Goal: Information Seeking & Learning: Learn about a topic

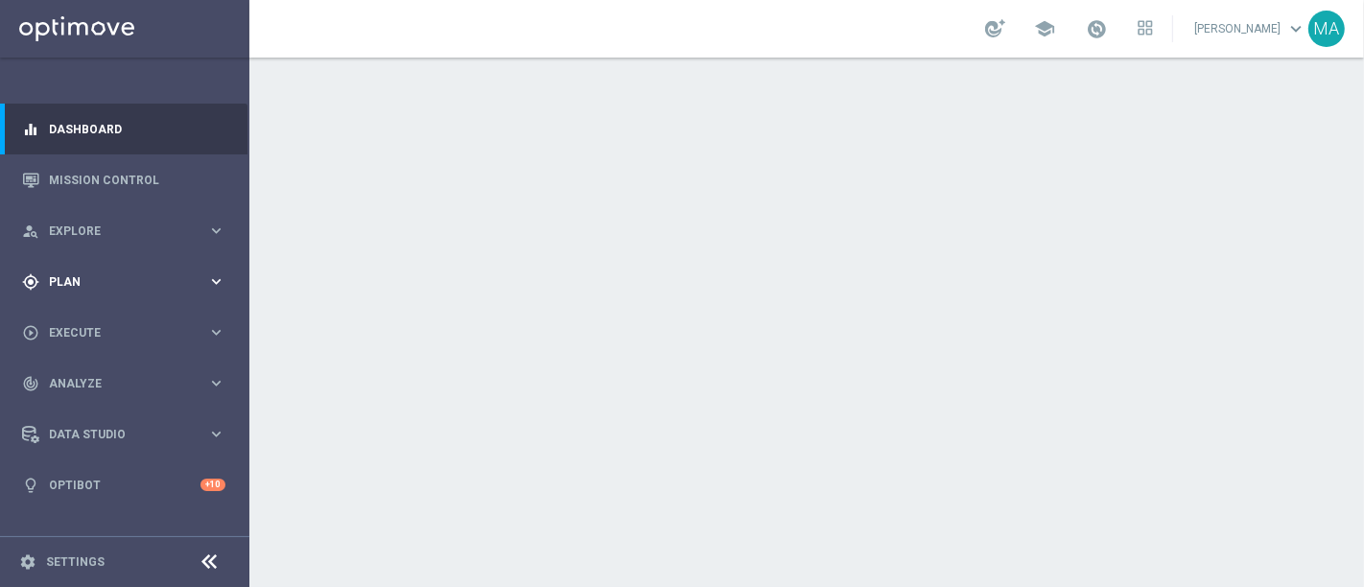
click at [100, 281] on span "Plan" at bounding box center [128, 282] width 158 height 12
drag, startPoint x: 104, startPoint y: 321, endPoint x: 135, endPoint y: 327, distance: 32.2
click at [104, 321] on link "Target Groups" at bounding box center [125, 321] width 150 height 15
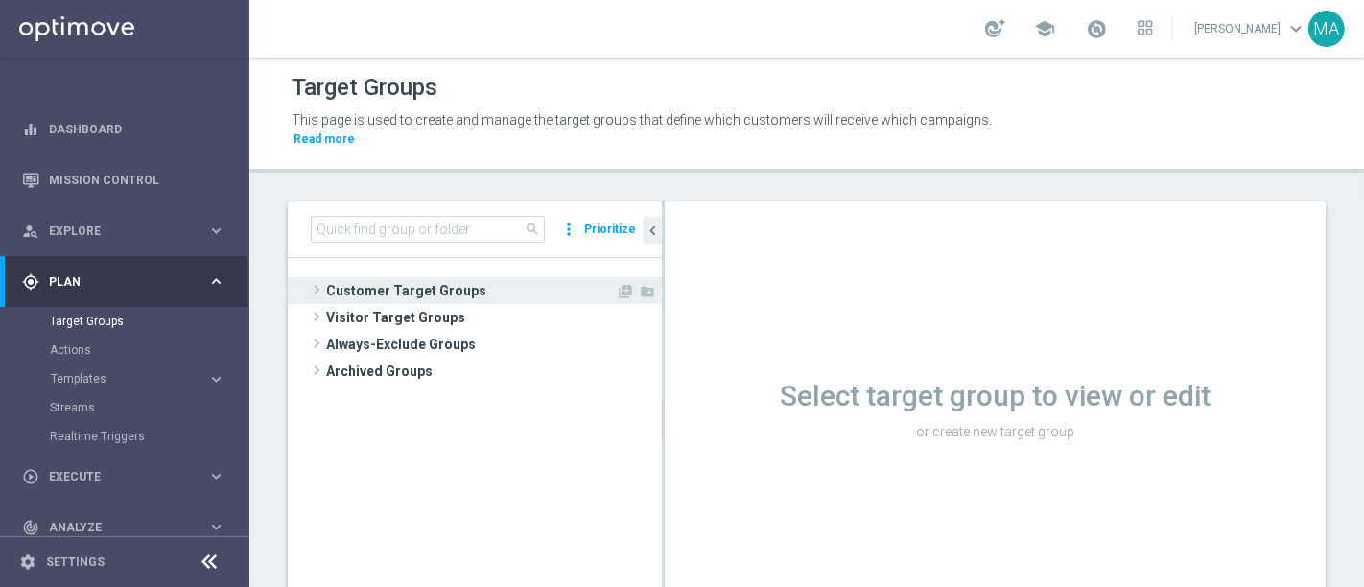
click at [391, 277] on span "Customer Target Groups" at bounding box center [471, 290] width 290 height 27
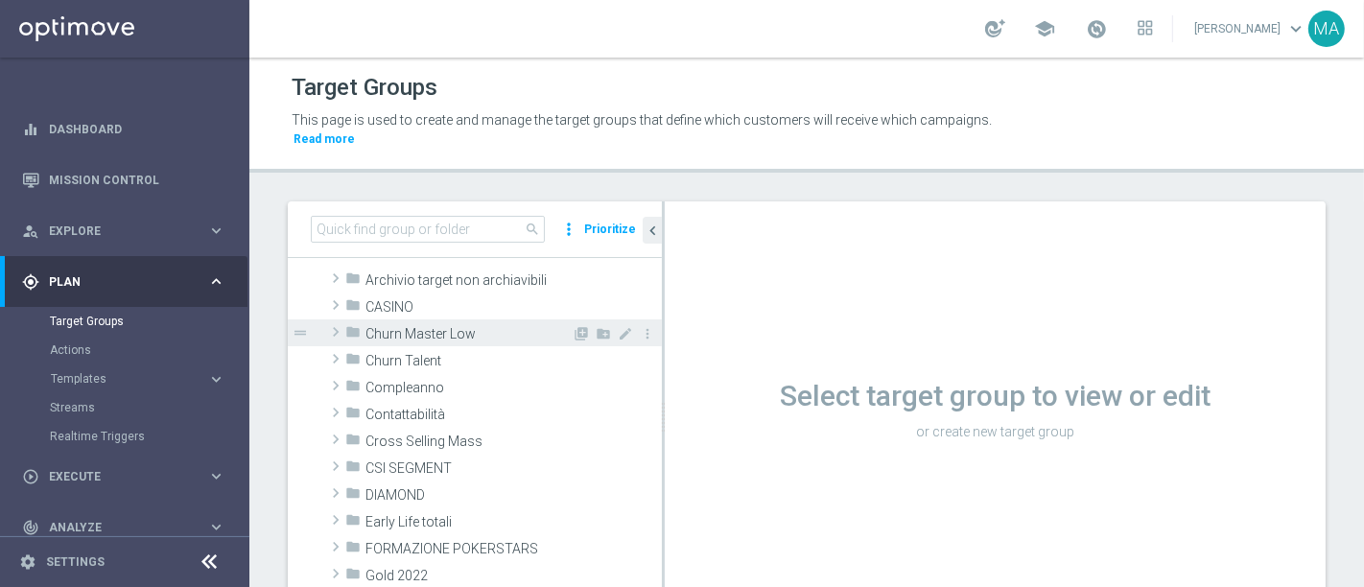
scroll to position [213, 0]
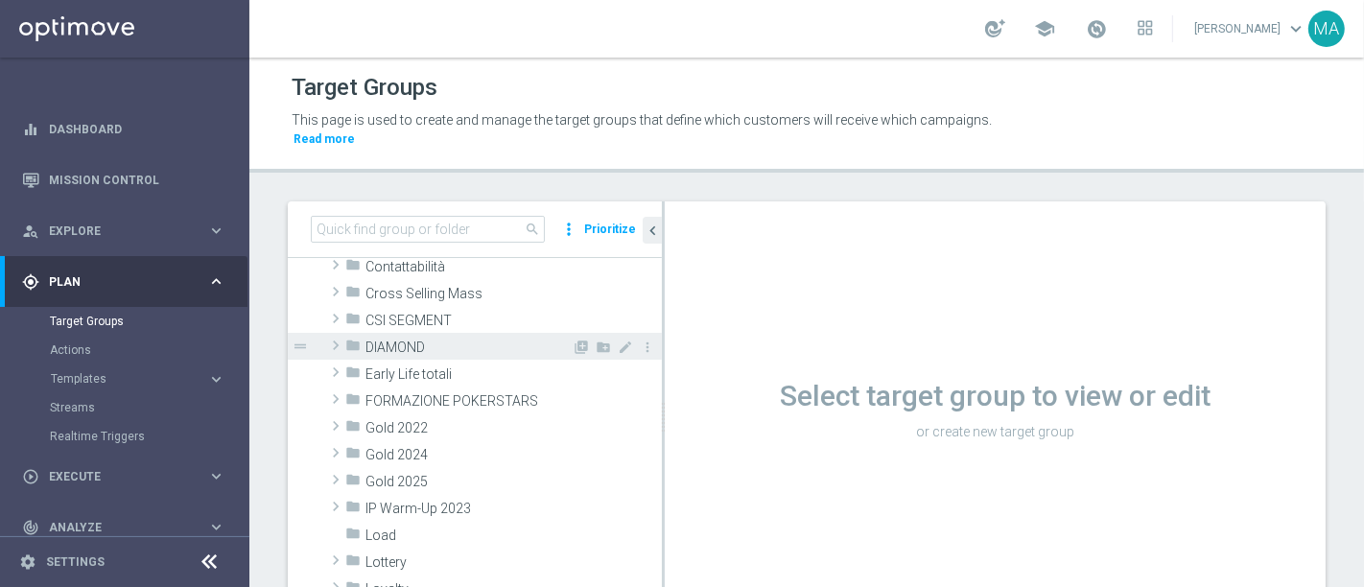
click at [447, 339] on span "DIAMOND" at bounding box center [468, 347] width 206 height 16
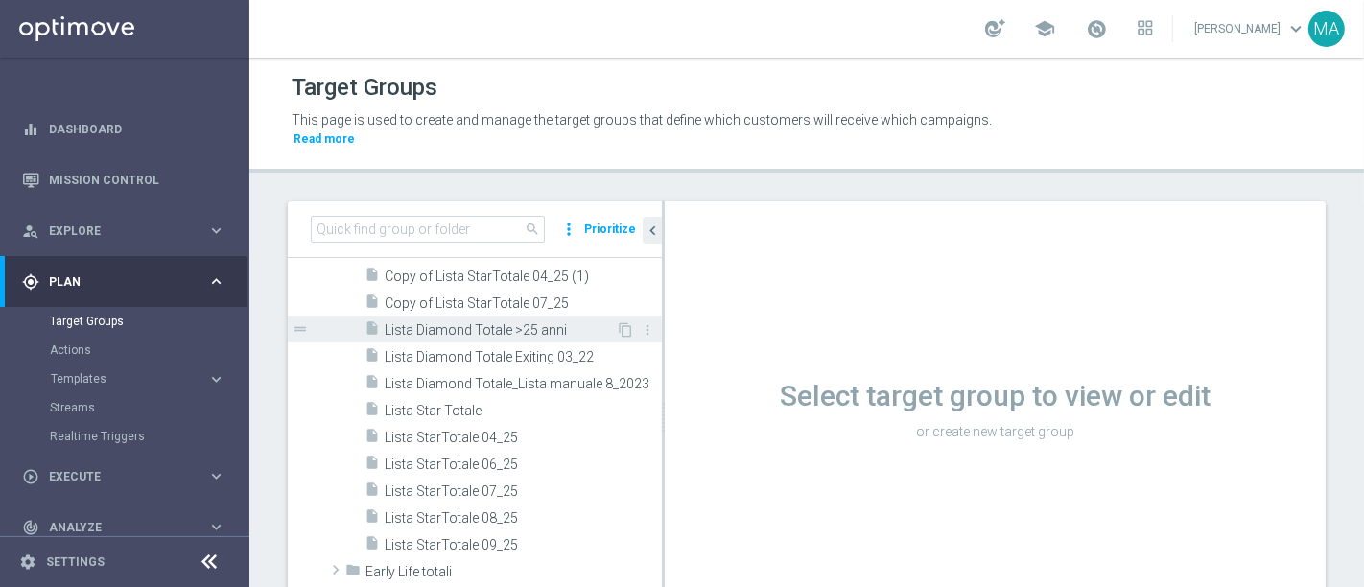
scroll to position [532, 0]
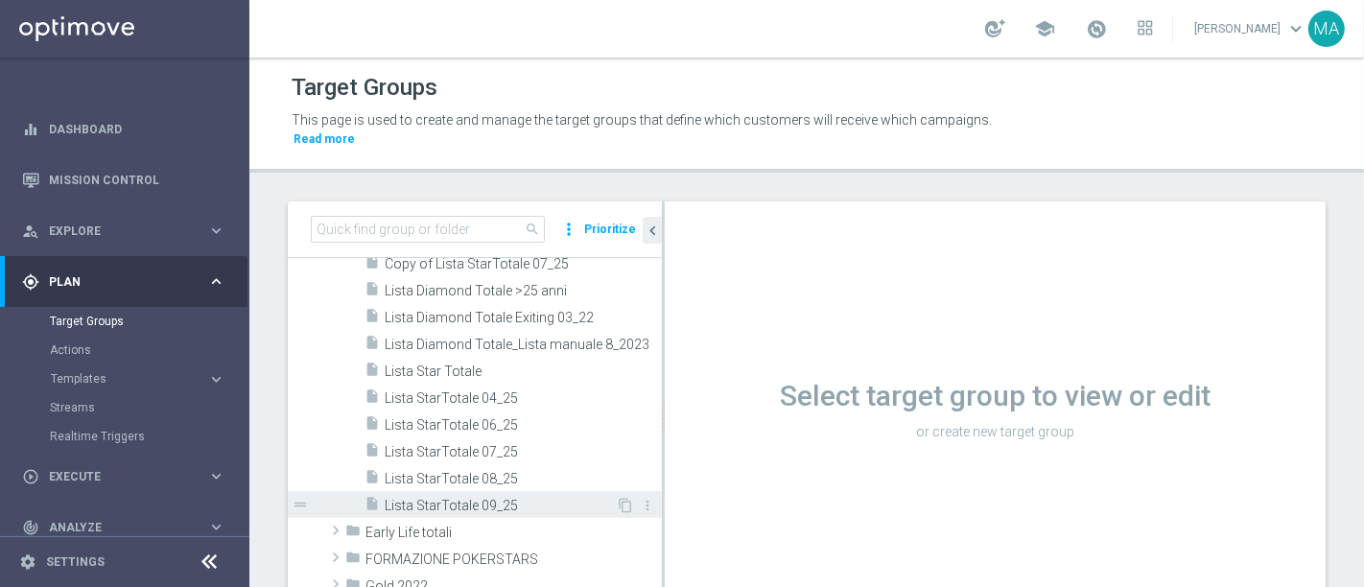
click at [531, 498] on span "Lista StarTotale 09_25" at bounding box center [500, 506] width 231 height 16
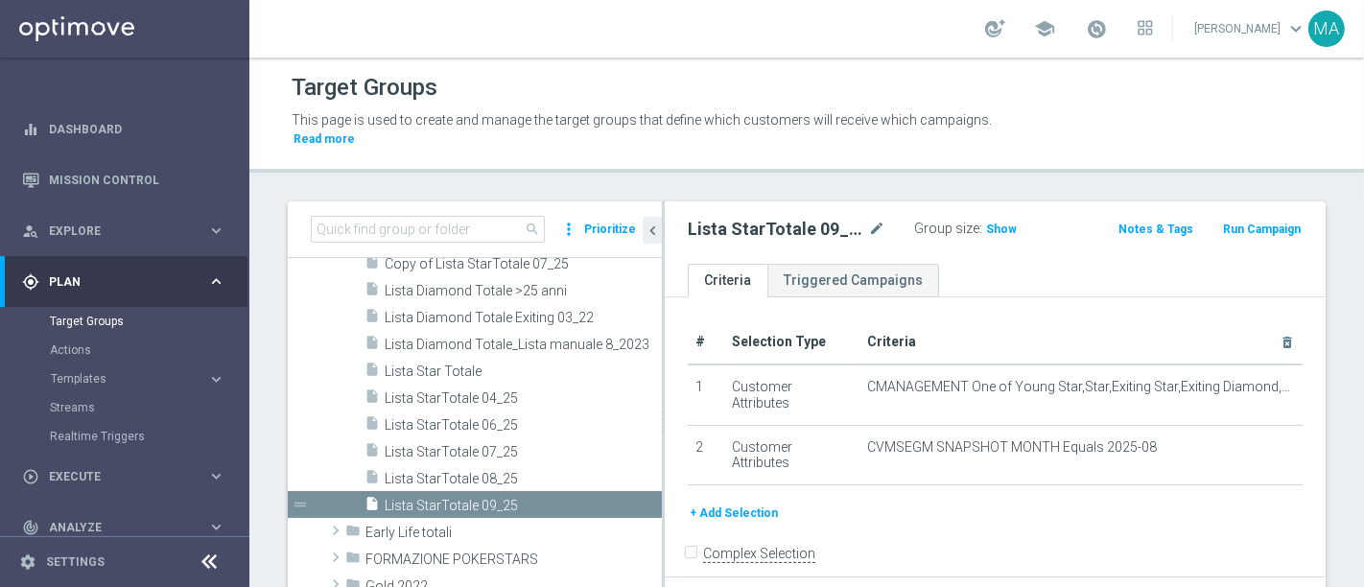
click at [213, 564] on icon at bounding box center [210, 561] width 23 height 23
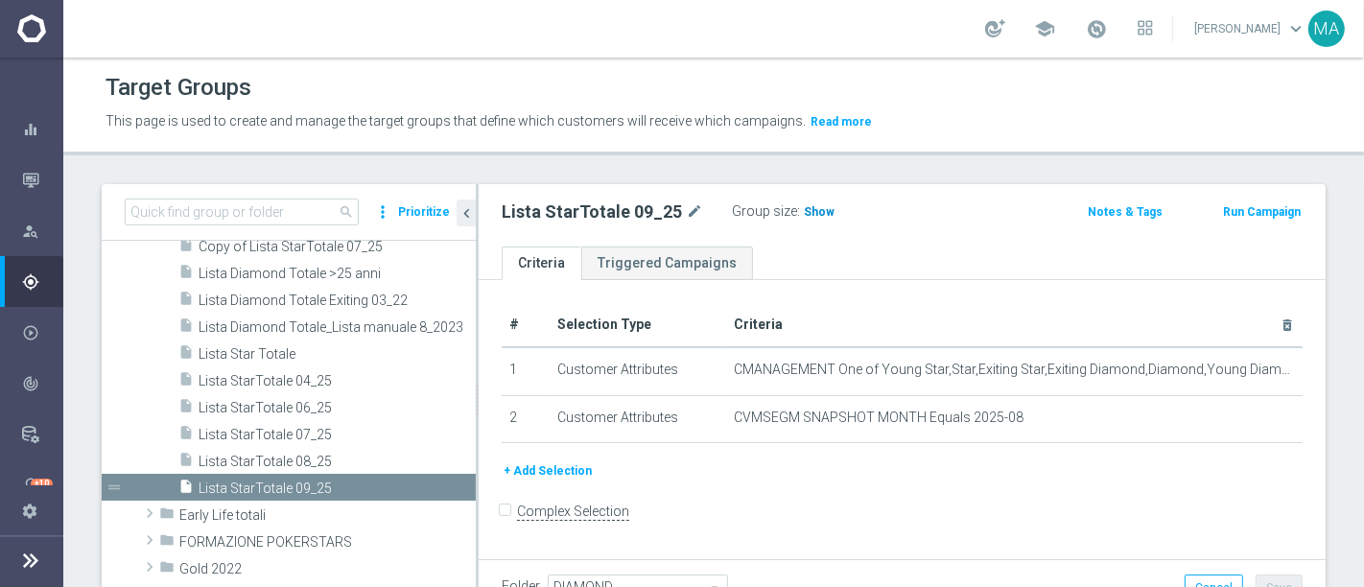
click at [804, 210] on span "Show" at bounding box center [819, 211] width 31 height 13
click at [816, 209] on span "4,648" at bounding box center [822, 214] width 34 height 18
click at [797, 203] on label ":" at bounding box center [798, 211] width 3 height 16
click at [805, 207] on span "4,648" at bounding box center [822, 214] width 34 height 18
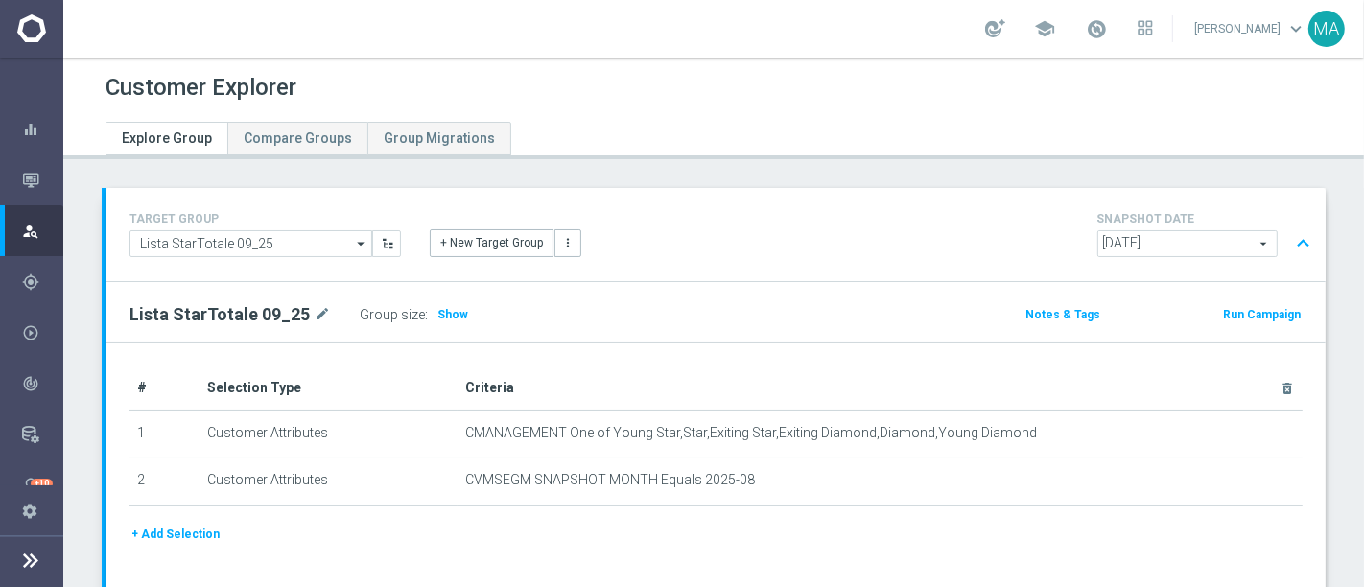
scroll to position [213, 0]
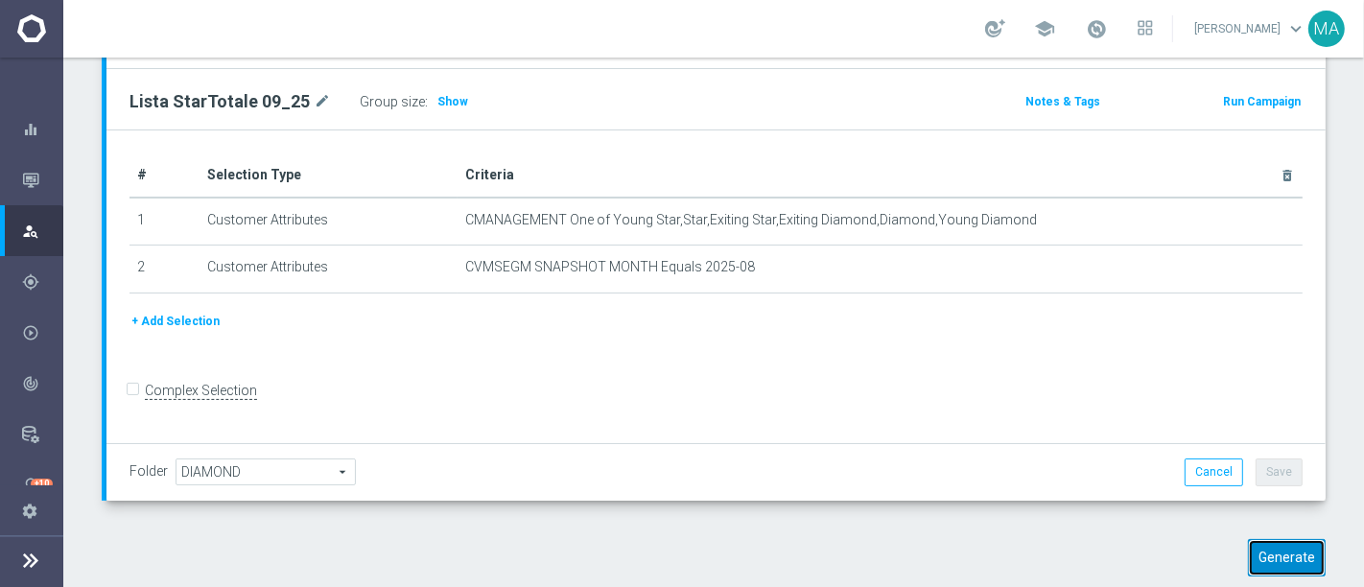
click at [1278, 539] on button "Generate" at bounding box center [1287, 557] width 78 height 37
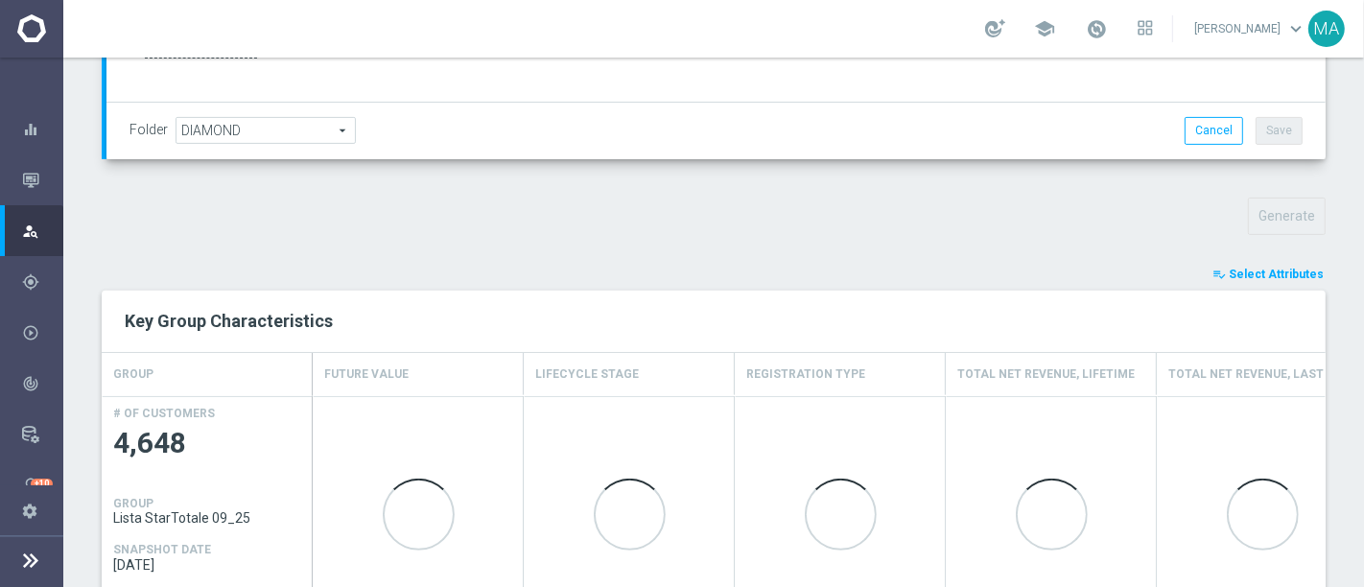
scroll to position [673, 0]
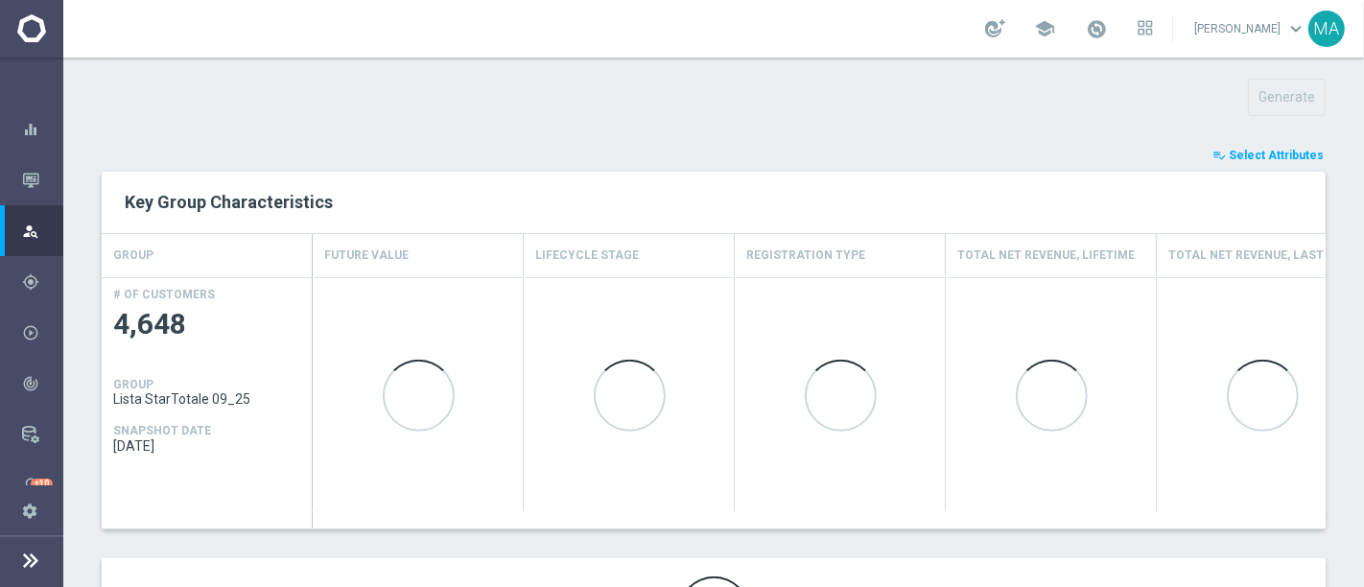
click at [1262, 149] on span "Select Attributes" at bounding box center [1275, 155] width 95 height 13
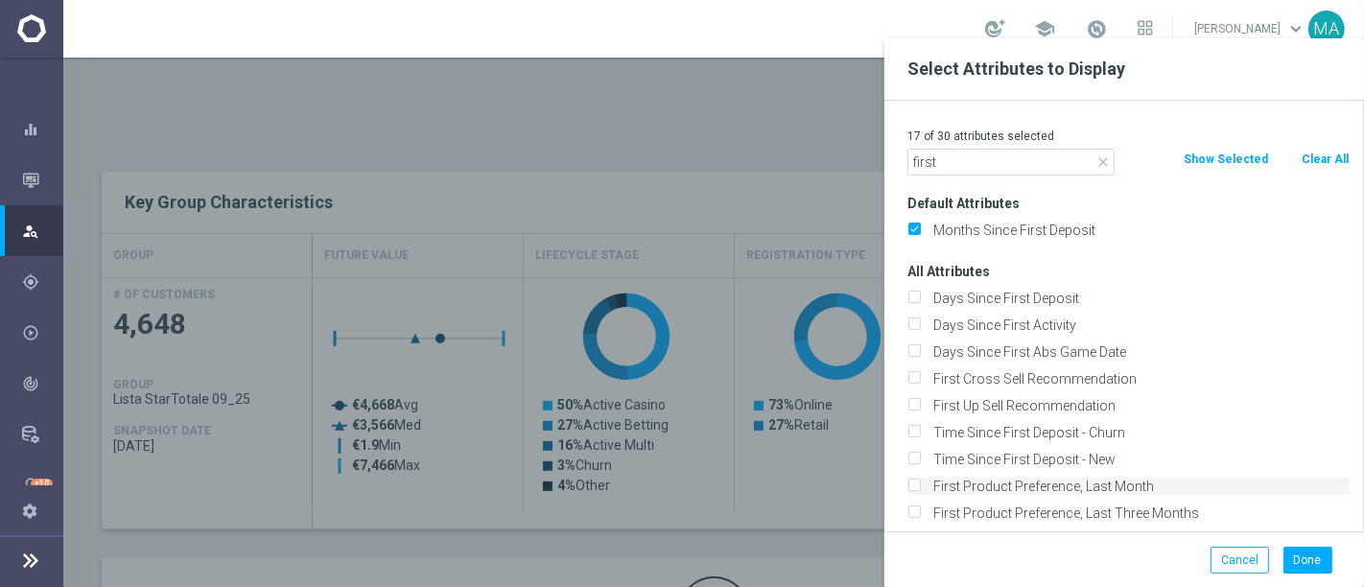
type input "first"
click at [1117, 489] on label "First Product Preference, Last Month" at bounding box center [1137, 486] width 423 height 17
click at [920, 489] on input "First Product Preference, Last Month" at bounding box center [913, 488] width 12 height 12
checkbox input "true"
click at [1309, 560] on button "Done" at bounding box center [1307, 560] width 49 height 27
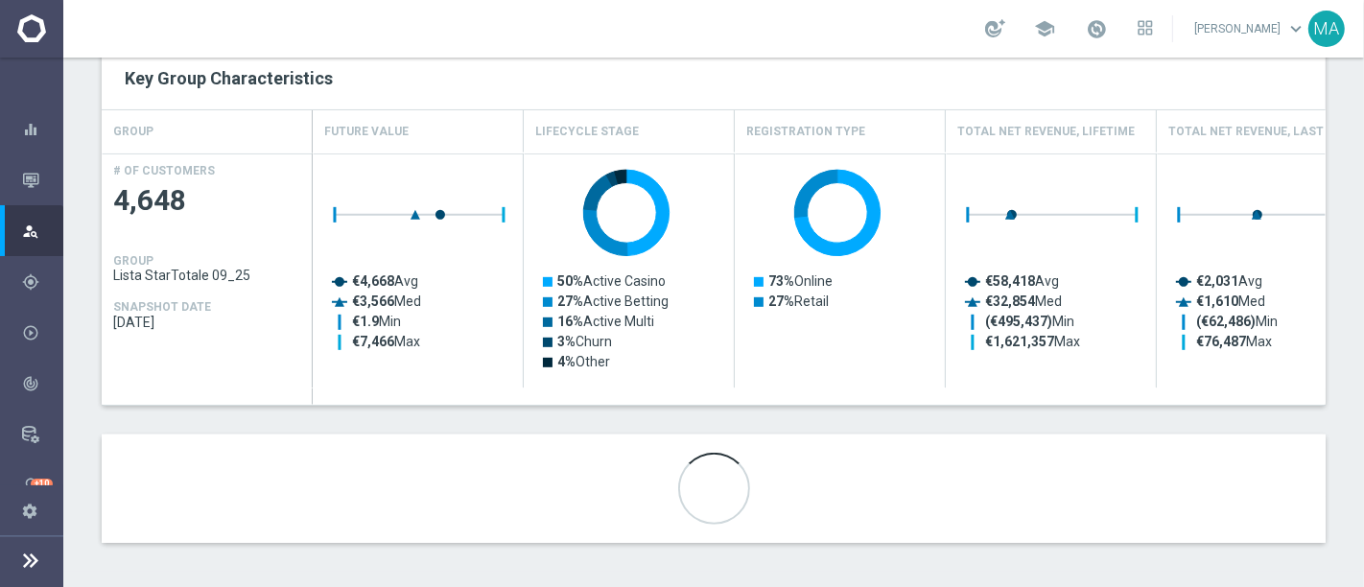
scroll to position [690, 0]
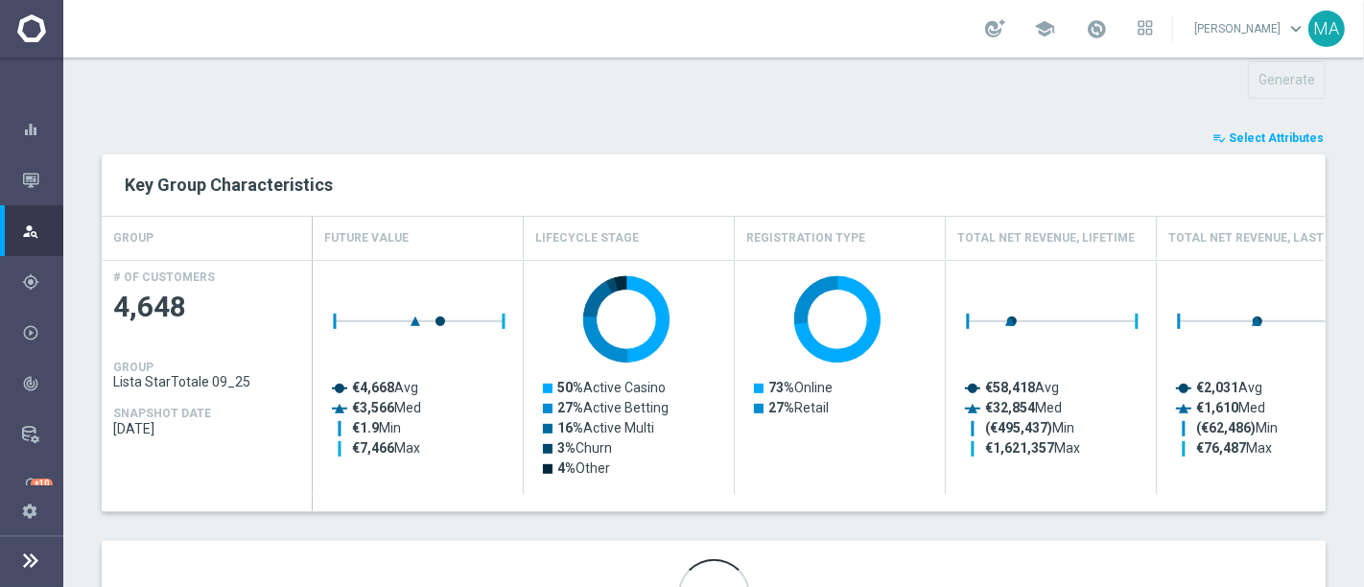
click at [1253, 132] on span "Select Attributes" at bounding box center [1275, 137] width 95 height 13
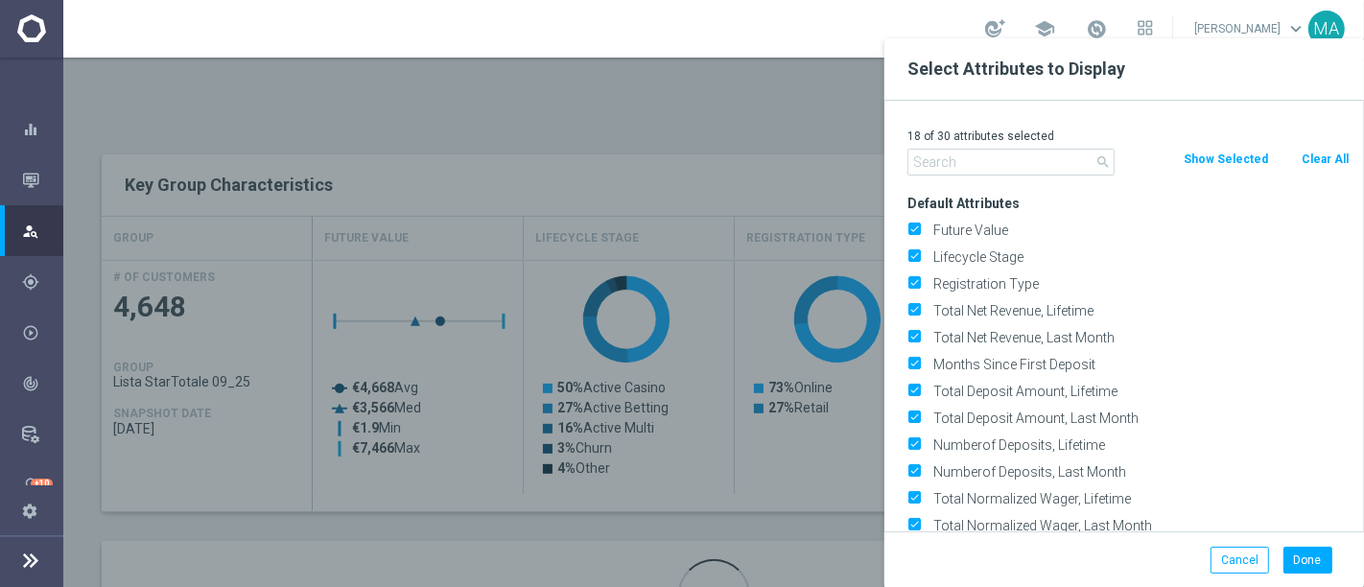
click at [994, 154] on input "text" at bounding box center [1010, 162] width 207 height 27
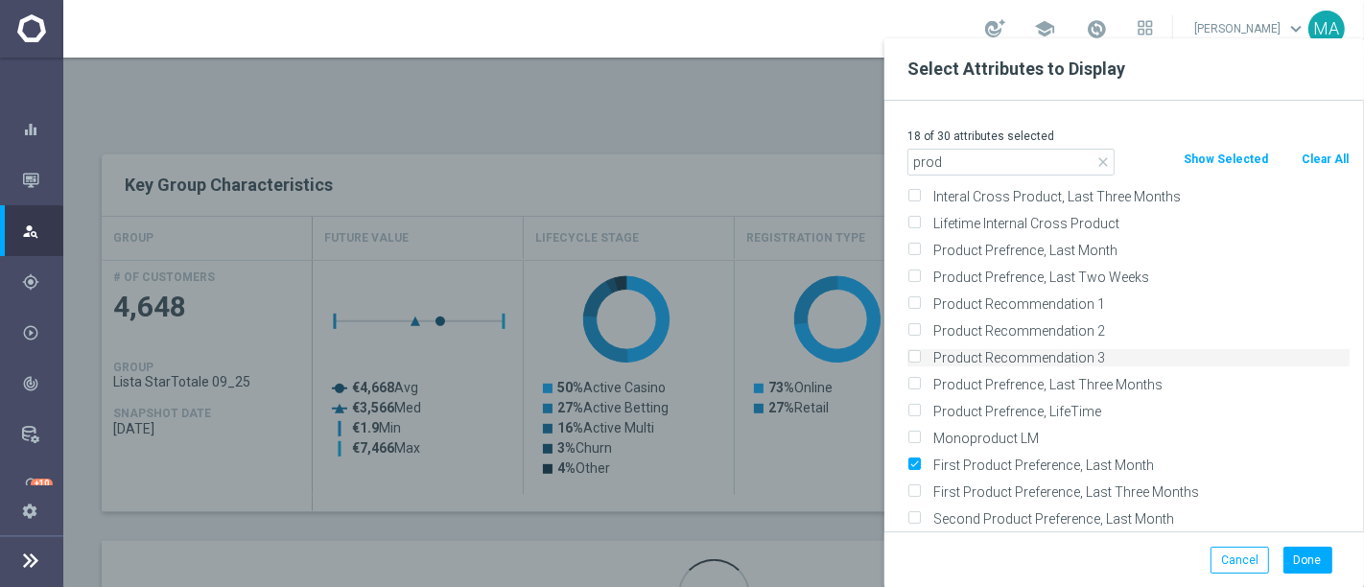
scroll to position [106, 0]
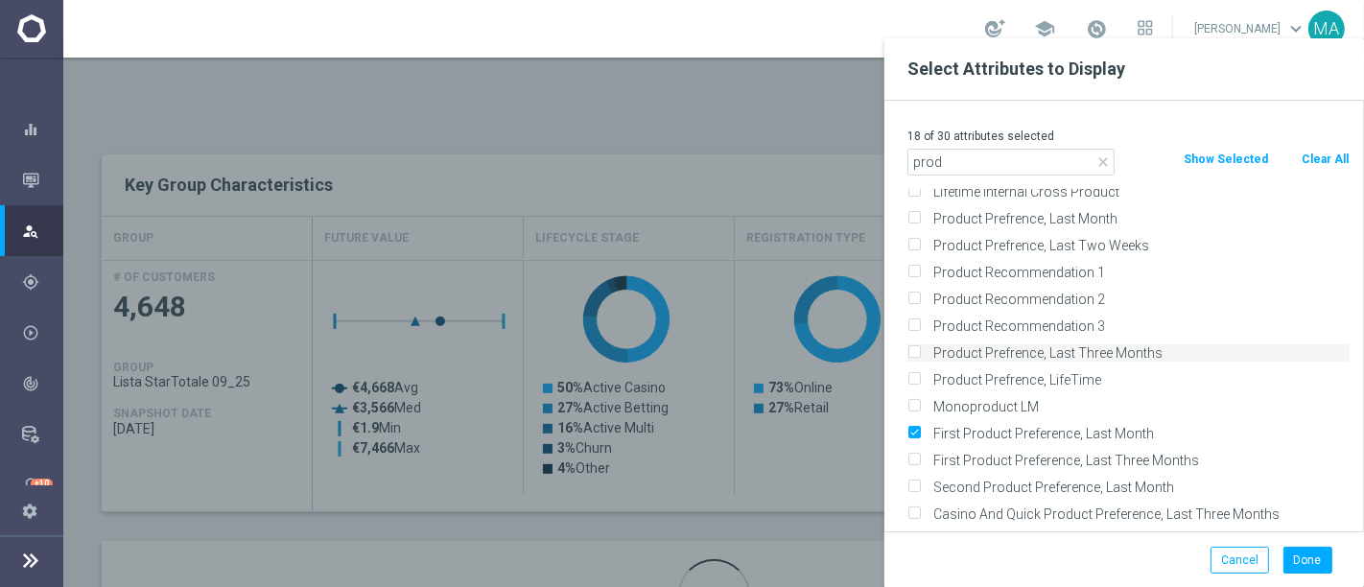
type input "prod"
click at [1134, 352] on label "Product Prefrence, Last Three Months" at bounding box center [1137, 352] width 423 height 17
click at [920, 352] on input "Product Prefrence, Last Three Months" at bounding box center [913, 355] width 12 height 12
checkbox input "true"
click at [1088, 490] on label "Second Product Preference, Last Month" at bounding box center [1137, 487] width 423 height 17
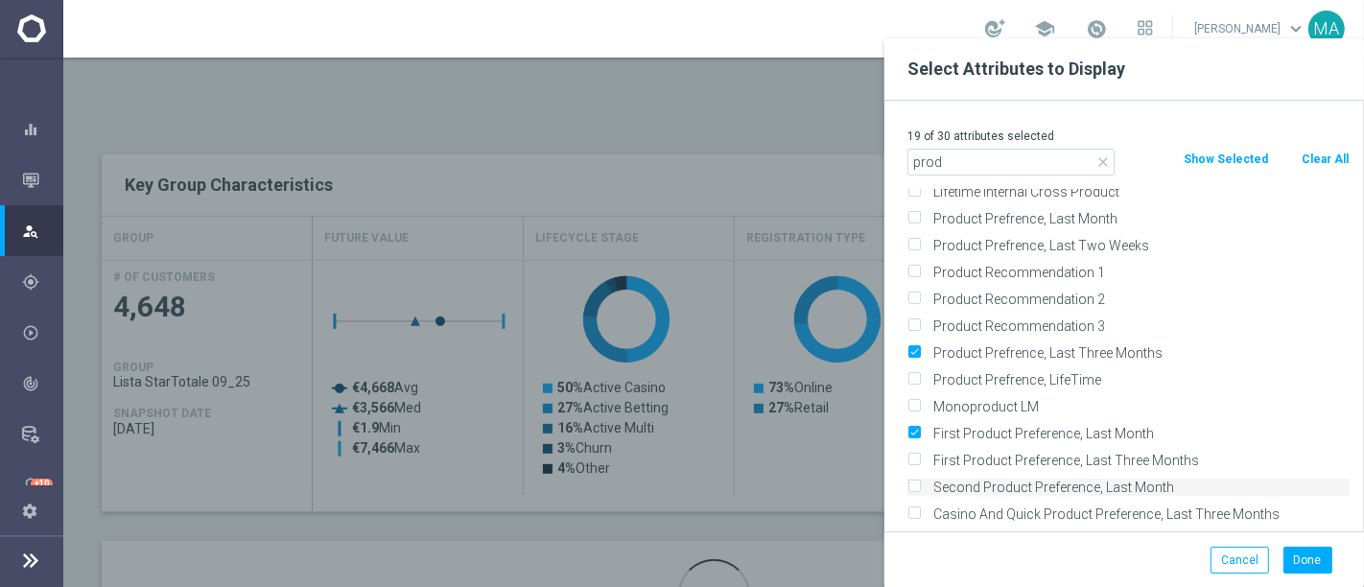
click at [920, 490] on input "Second Product Preference, Last Month" at bounding box center [913, 489] width 12 height 12
checkbox input "true"
click at [1310, 564] on button "Done" at bounding box center [1307, 560] width 49 height 27
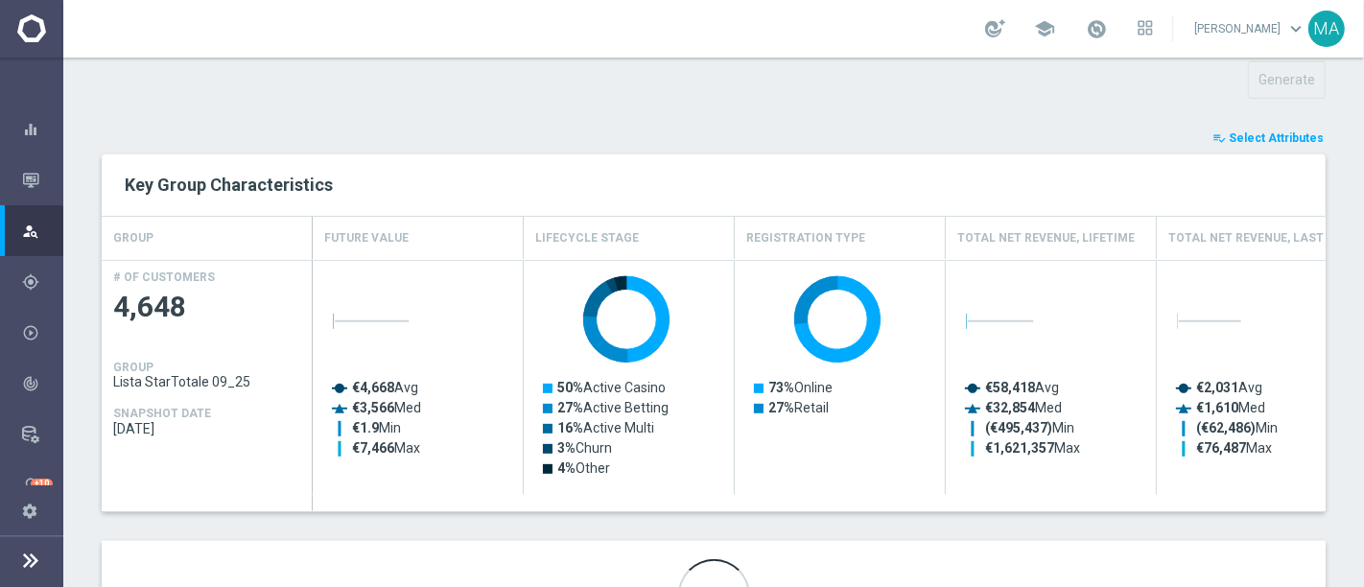
scroll to position [797, 0]
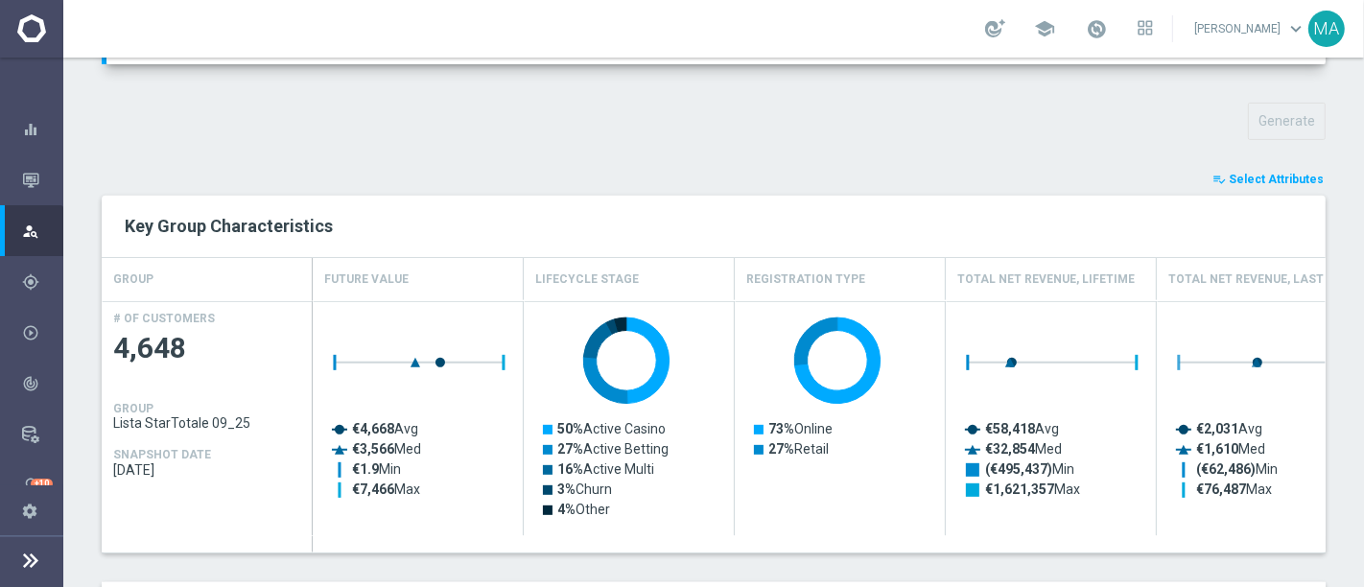
scroll to position [673, 0]
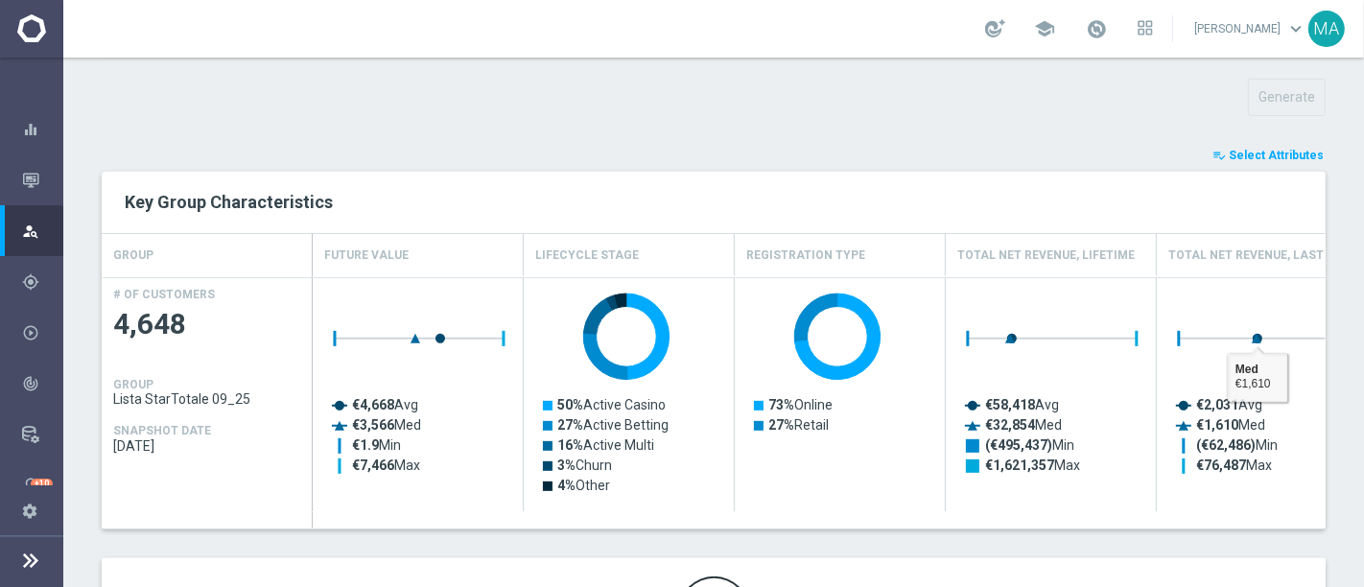
click at [1267, 149] on span "Select Attributes" at bounding box center [1275, 155] width 95 height 13
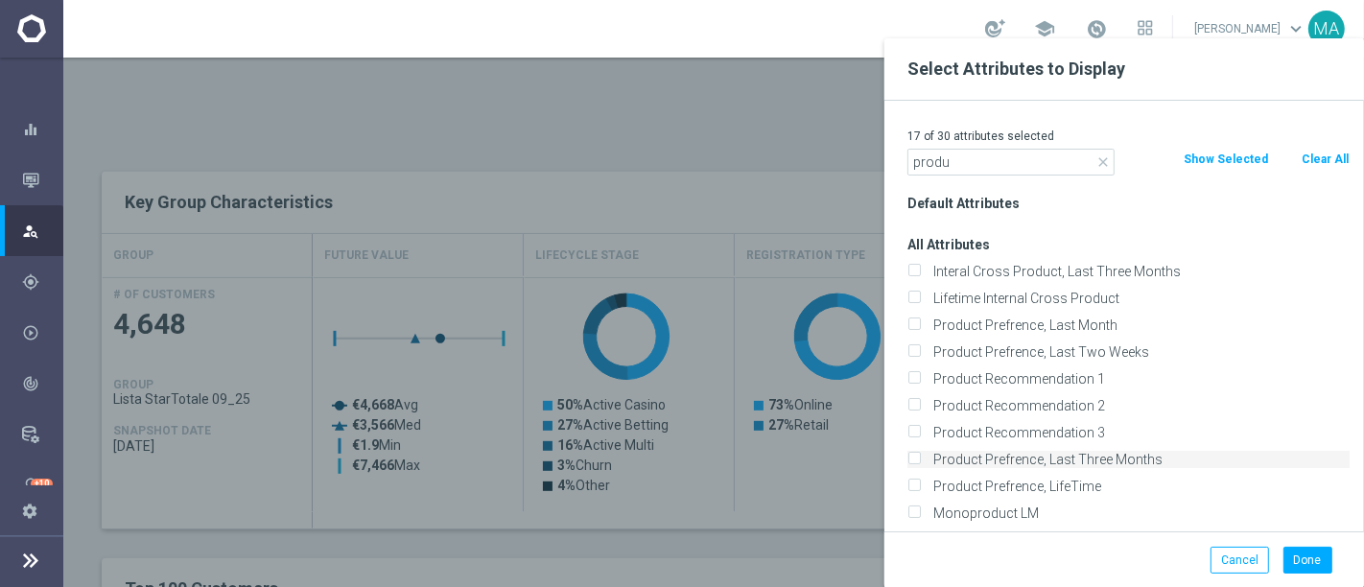
type input "produ"
click at [1108, 458] on label "Product Prefrence, Last Three Months" at bounding box center [1137, 459] width 423 height 17
click at [920, 458] on input "Product Prefrence, Last Three Months" at bounding box center [913, 462] width 12 height 12
checkbox input "true"
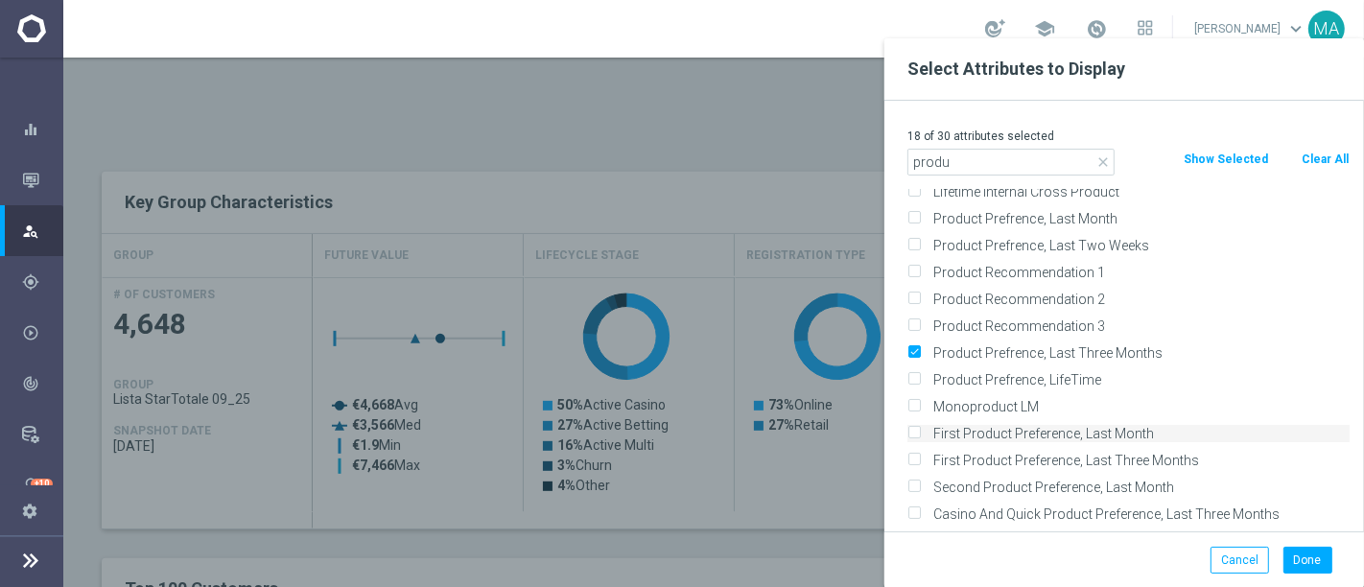
click at [1117, 433] on label "First Product Preference, Last Month" at bounding box center [1137, 433] width 423 height 17
click at [920, 433] on input "First Product Preference, Last Month" at bounding box center [913, 436] width 12 height 12
checkbox input "true"
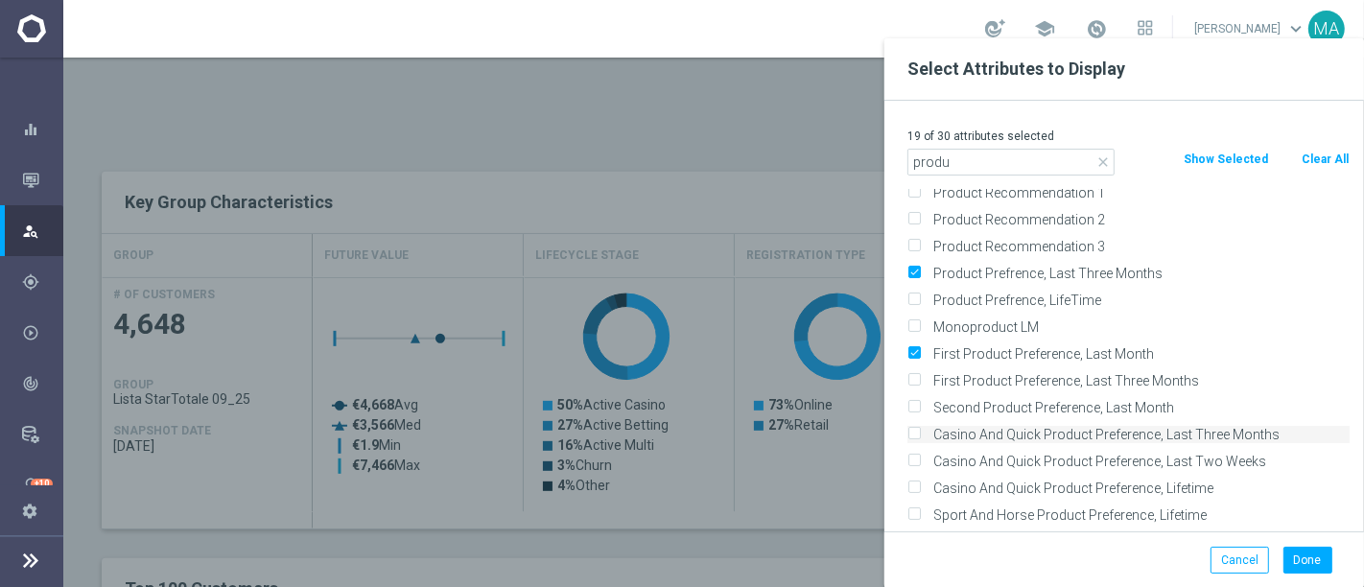
scroll to position [213, 0]
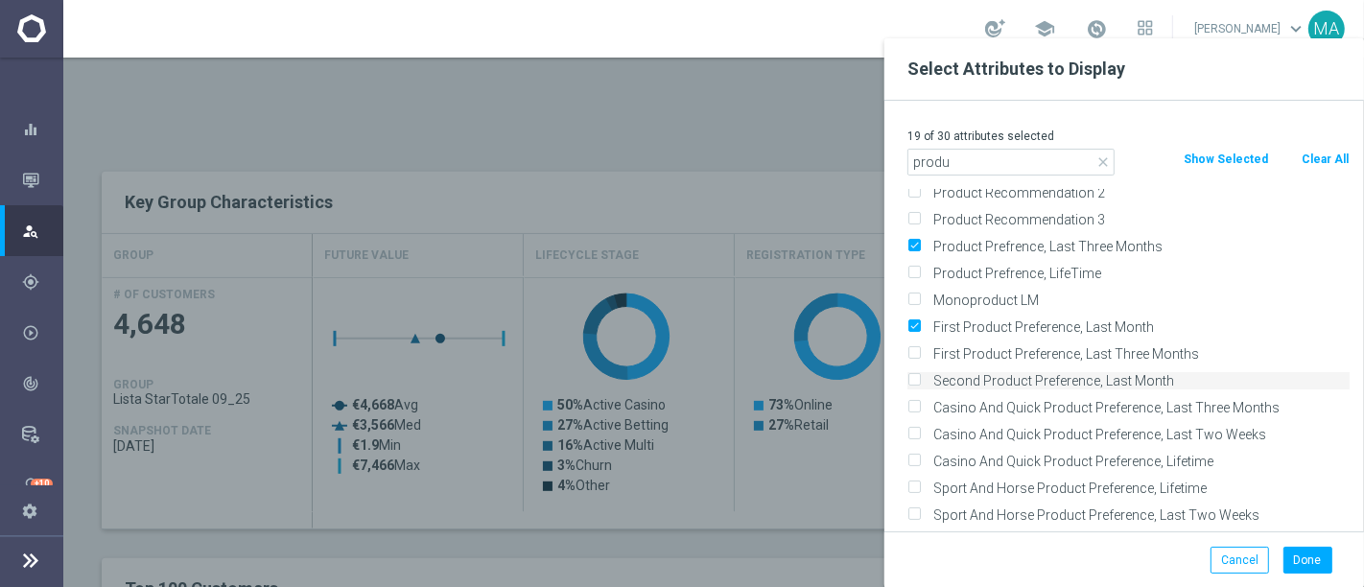
click at [1116, 384] on label "Second Product Preference, Last Month" at bounding box center [1137, 380] width 423 height 17
click at [920, 384] on input "Second Product Preference, Last Month" at bounding box center [913, 383] width 12 height 12
checkbox input "true"
click at [1307, 563] on button "Done" at bounding box center [1307, 560] width 49 height 27
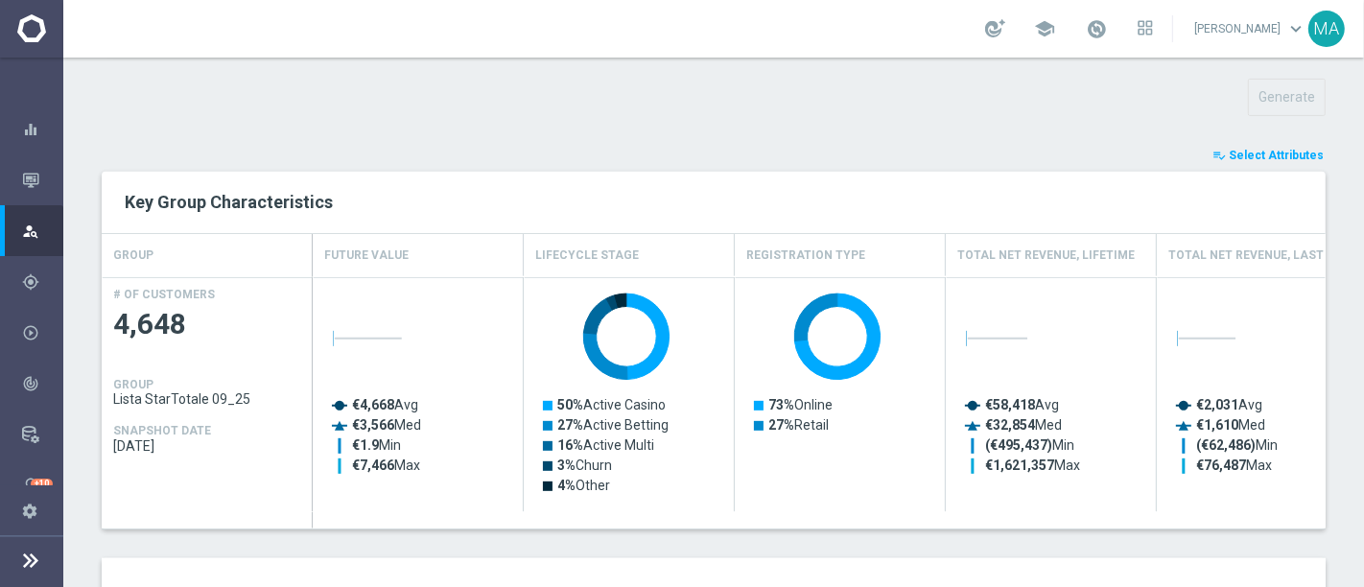
scroll to position [1100, 0]
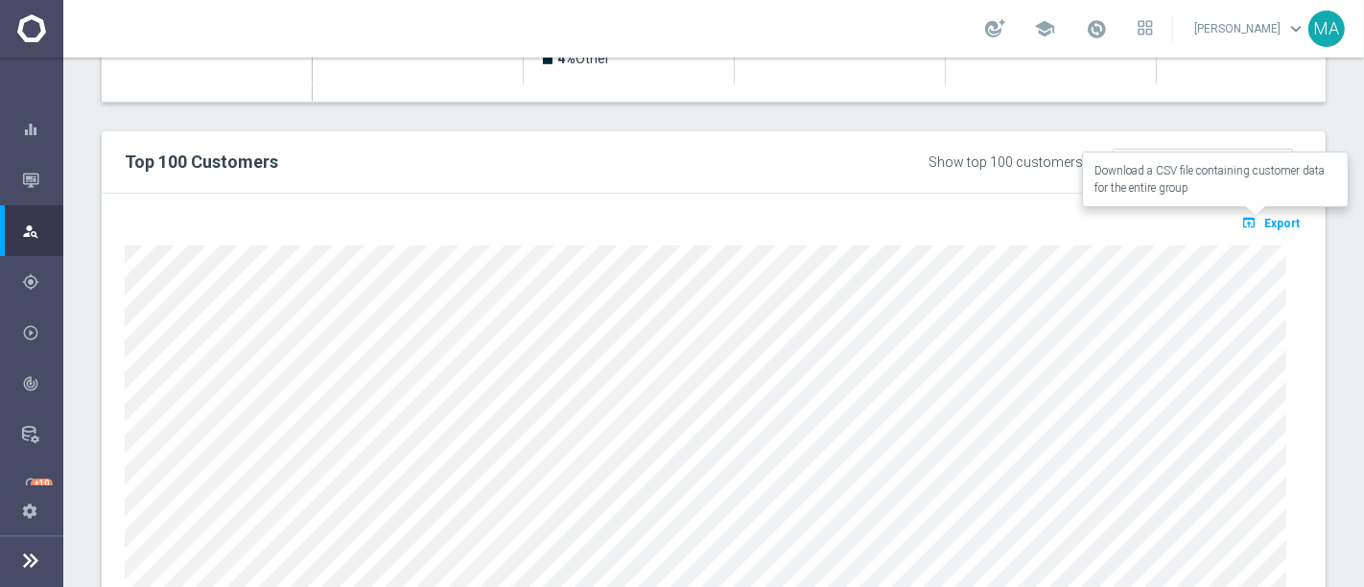
click at [1264, 217] on span "Export" at bounding box center [1281, 223] width 35 height 13
